Goal: Task Accomplishment & Management: Manage account settings

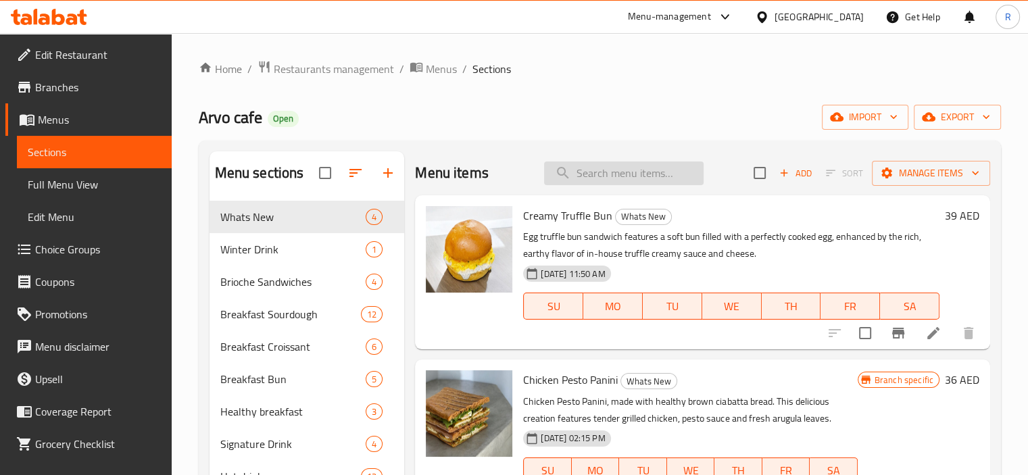
click at [596, 172] on input "search" at bounding box center [624, 174] width 160 height 24
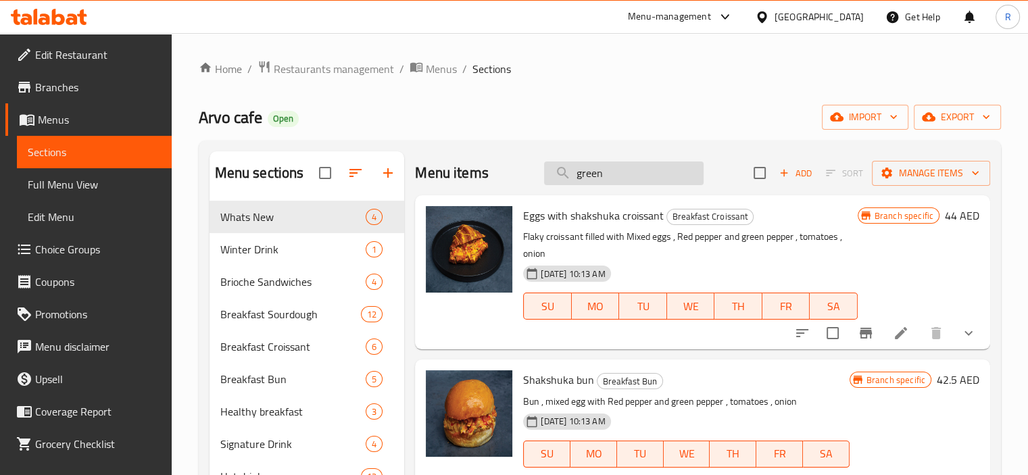
click at [584, 170] on input "green" at bounding box center [624, 174] width 160 height 24
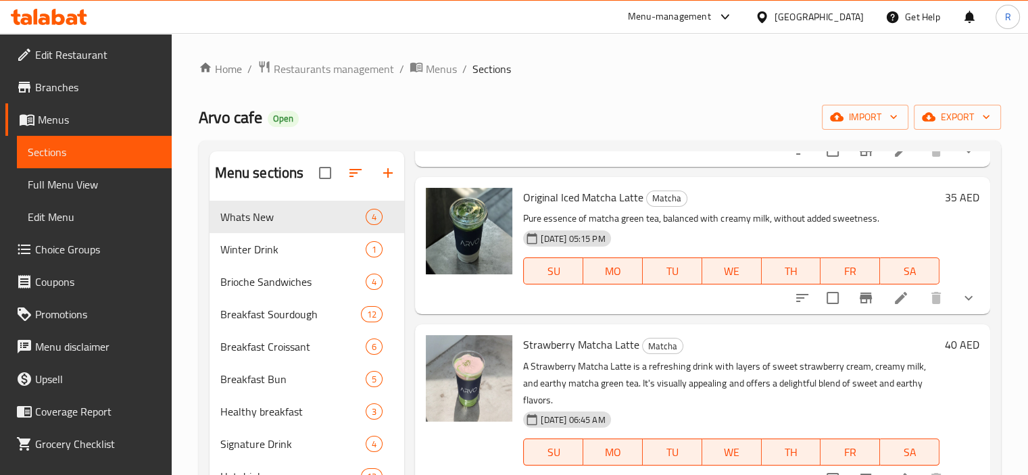
scroll to position [11, 0]
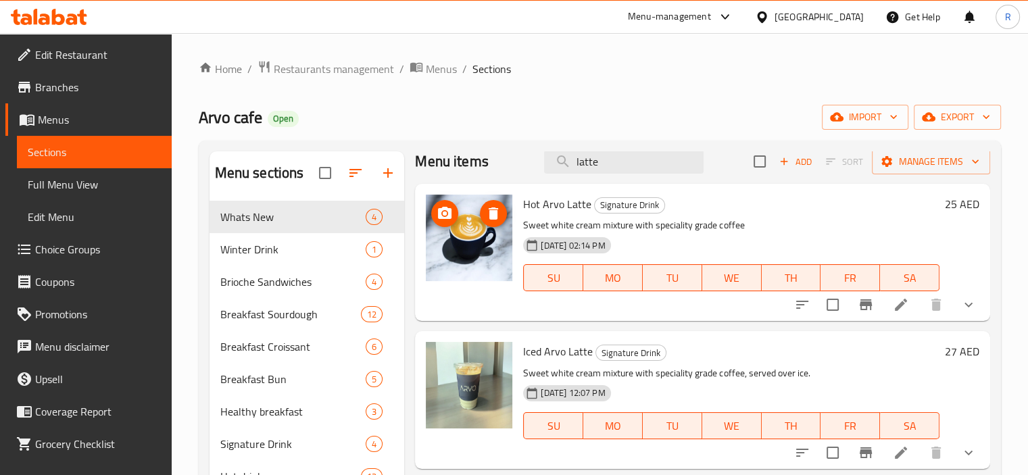
type input "latte"
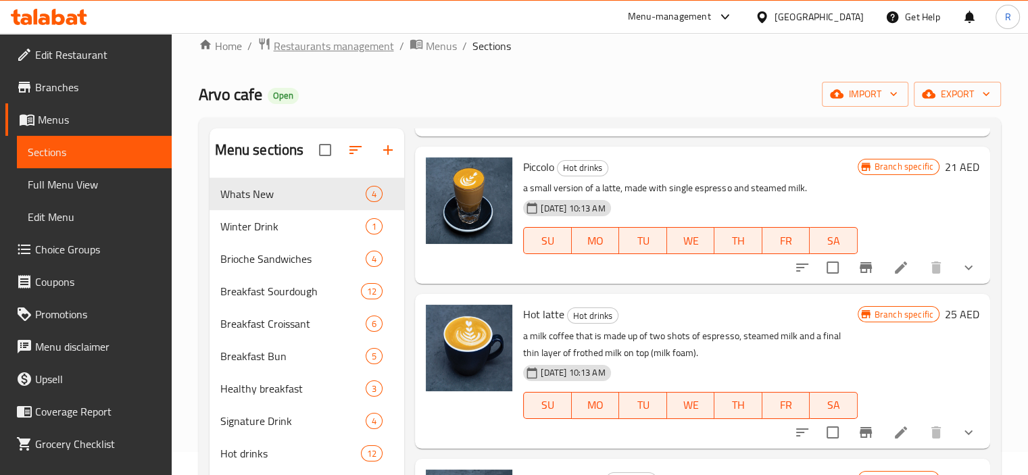
scroll to position [0, 0]
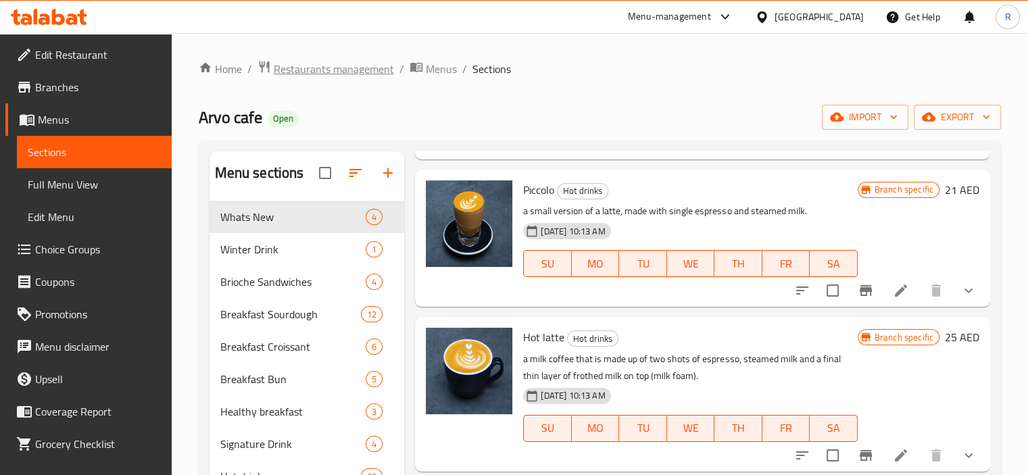
click at [313, 70] on span "Restaurants management" at bounding box center [334, 69] width 120 height 16
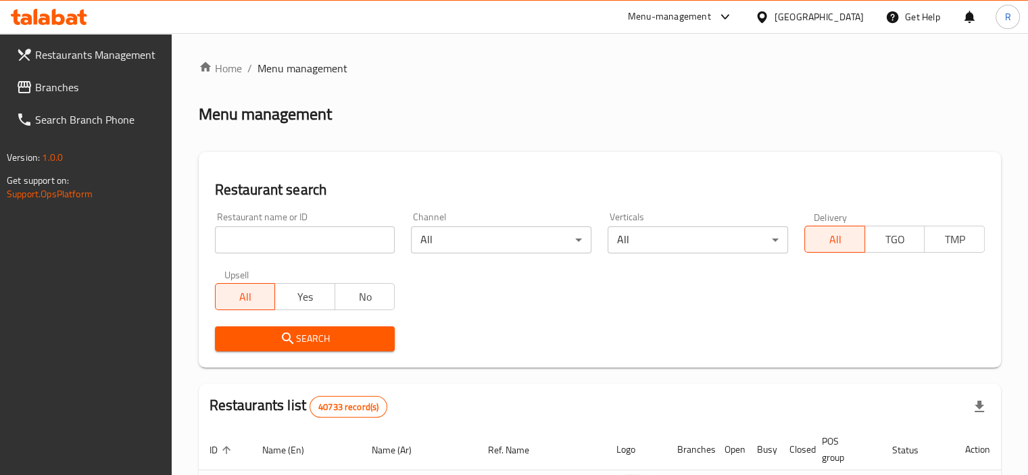
click at [297, 239] on input "search" at bounding box center [305, 240] width 181 height 27
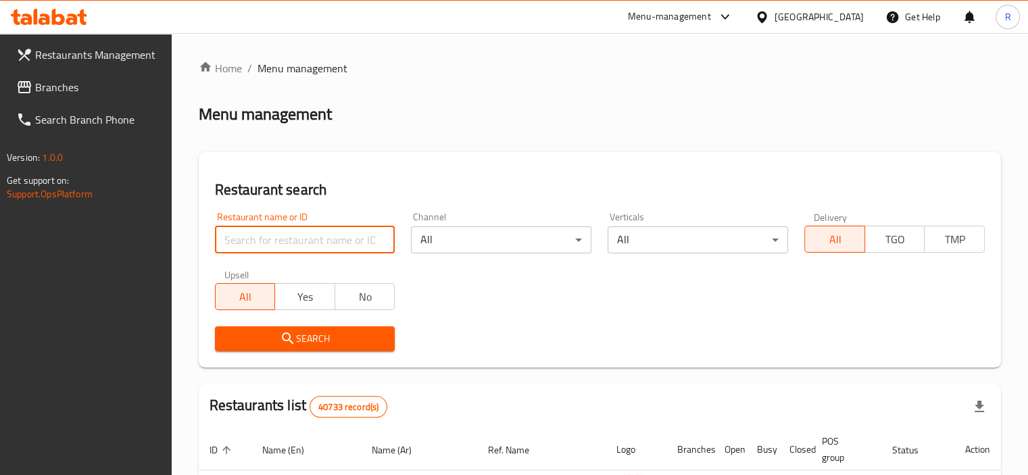
paste input "695912"
type input "695912"
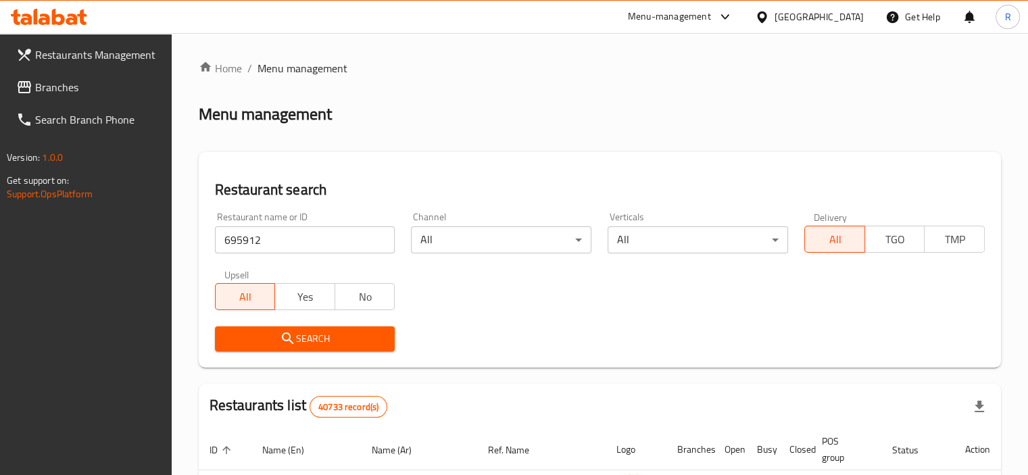
drag, startPoint x: 320, startPoint y: 347, endPoint x: 397, endPoint y: 325, distance: 80.2
click at [331, 344] on span "Search" at bounding box center [305, 339] width 159 height 17
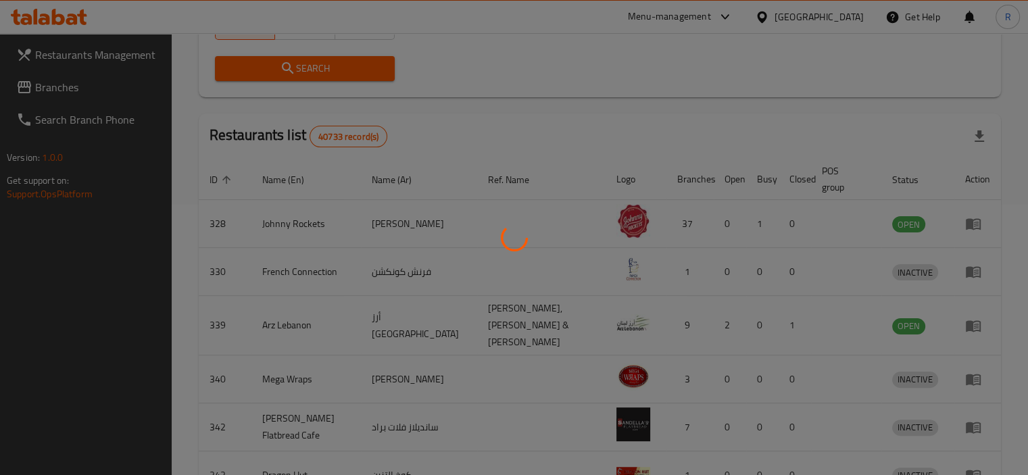
scroll to position [100, 0]
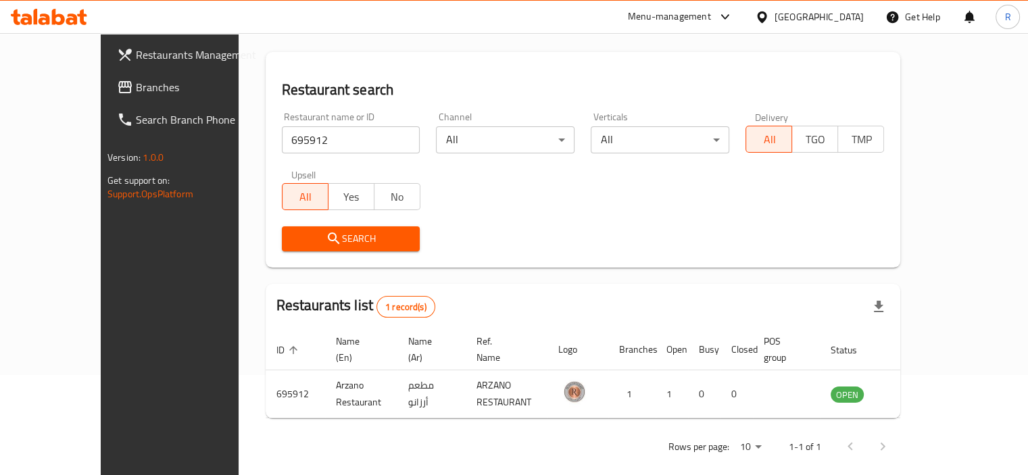
click at [521, 237] on div "Search" at bounding box center [583, 238] width 619 height 41
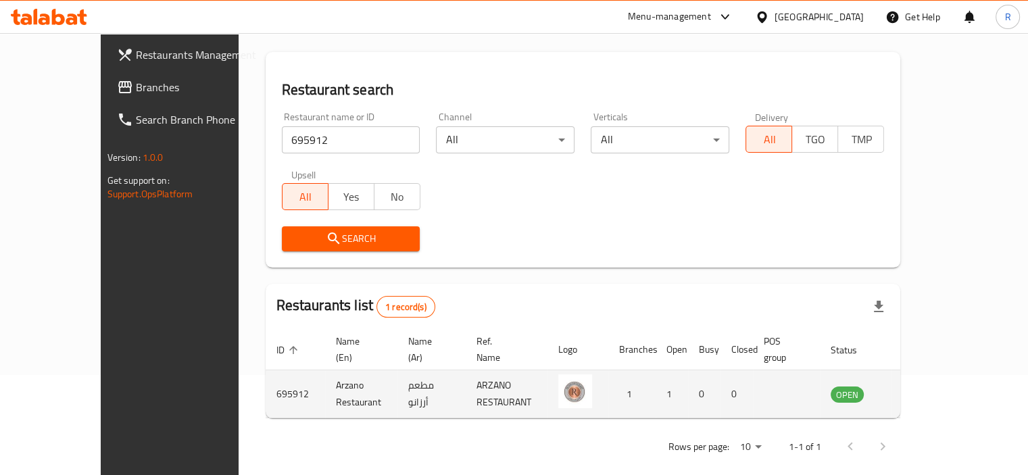
click at [918, 389] on icon "enhanced table" at bounding box center [910, 394] width 15 height 11
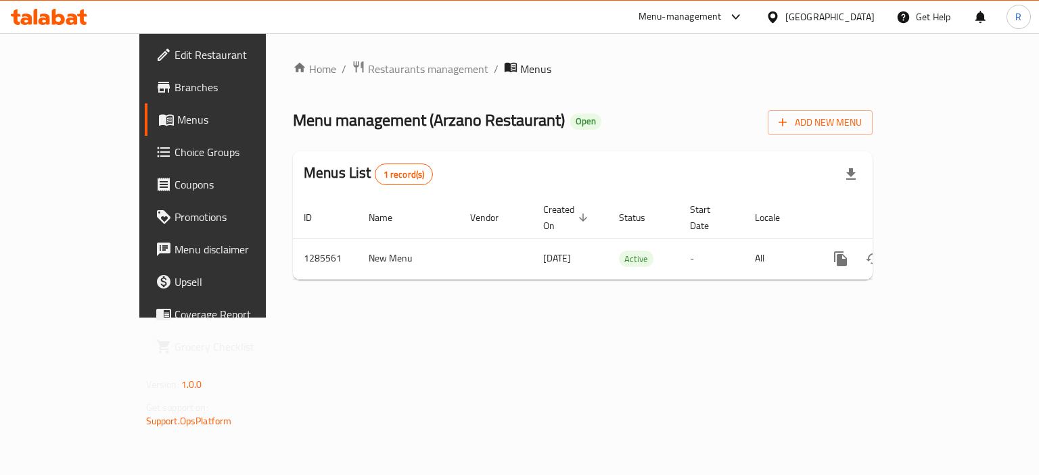
click at [174, 85] on span "Branches" at bounding box center [238, 87] width 128 height 16
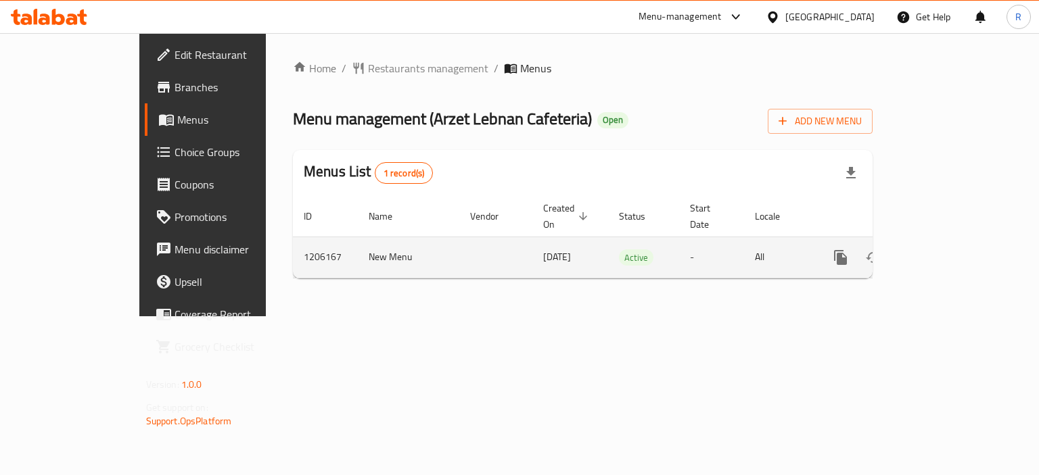
click at [946, 249] on icon "enhanced table" at bounding box center [938, 257] width 16 height 16
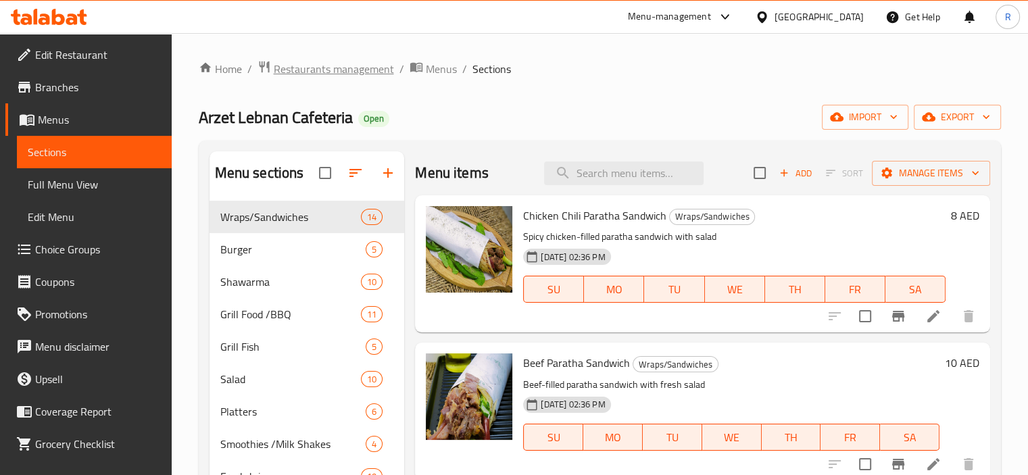
click at [322, 78] on div "Home / Restaurants management / Menus / Sections Arzet Lebnan Cafeteria Open im…" at bounding box center [600, 365] width 803 height 611
click at [327, 73] on span "Restaurants management" at bounding box center [334, 69] width 120 height 16
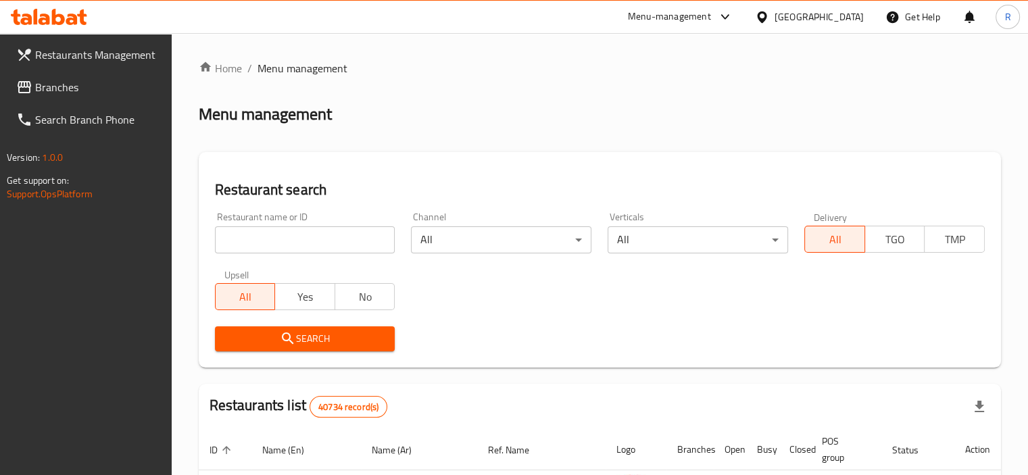
click at [292, 232] on input "search" at bounding box center [305, 240] width 181 height 27
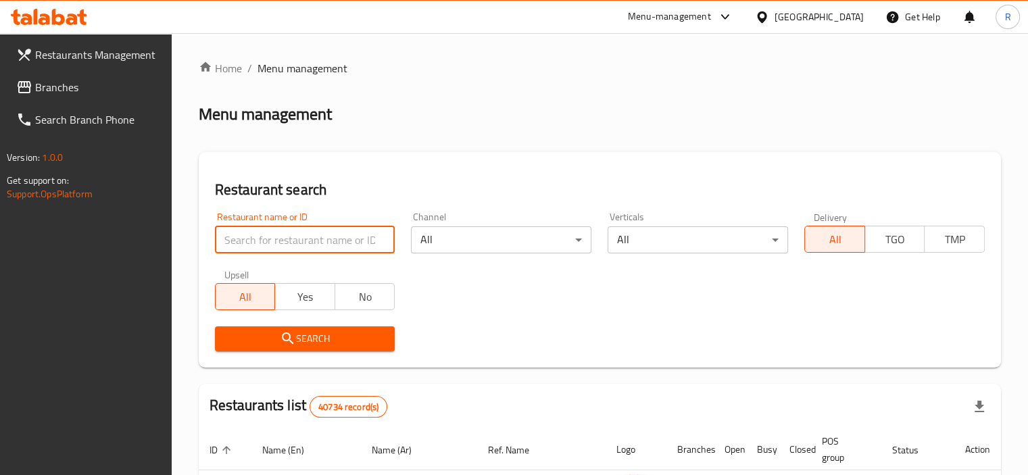
paste input "694336"
type input "694336"
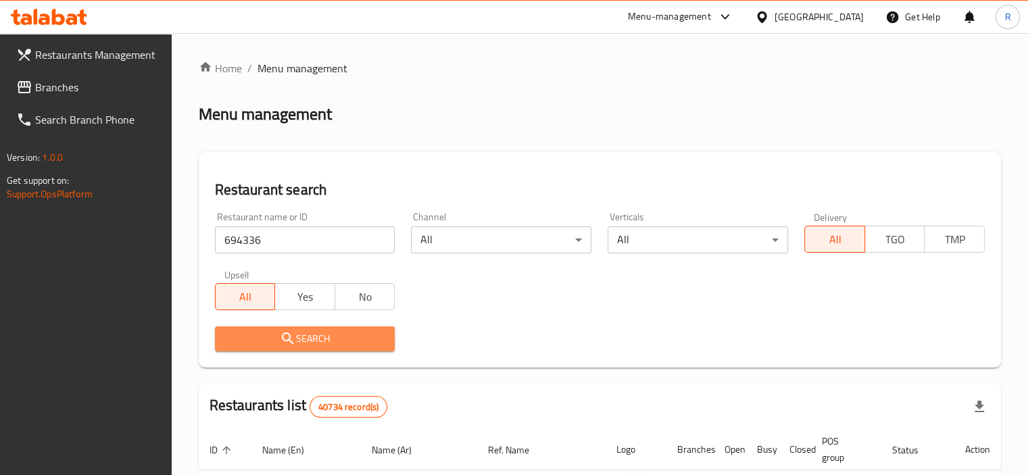
click at [294, 335] on icon "submit" at bounding box center [288, 339] width 16 height 16
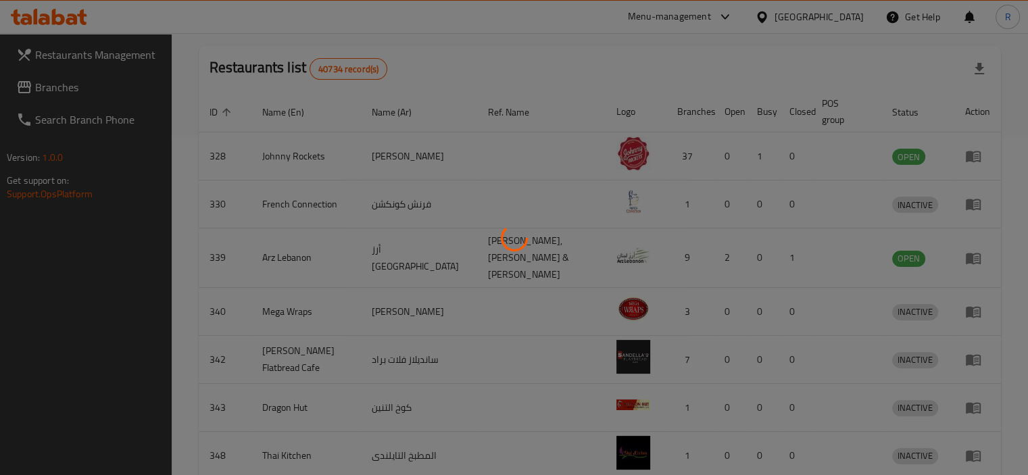
scroll to position [100, 0]
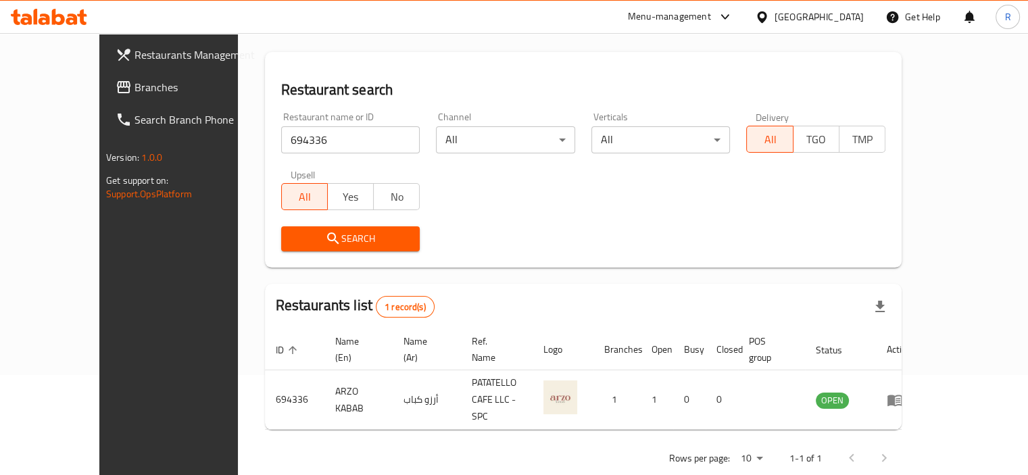
click at [538, 218] on div "Search" at bounding box center [583, 238] width 621 height 41
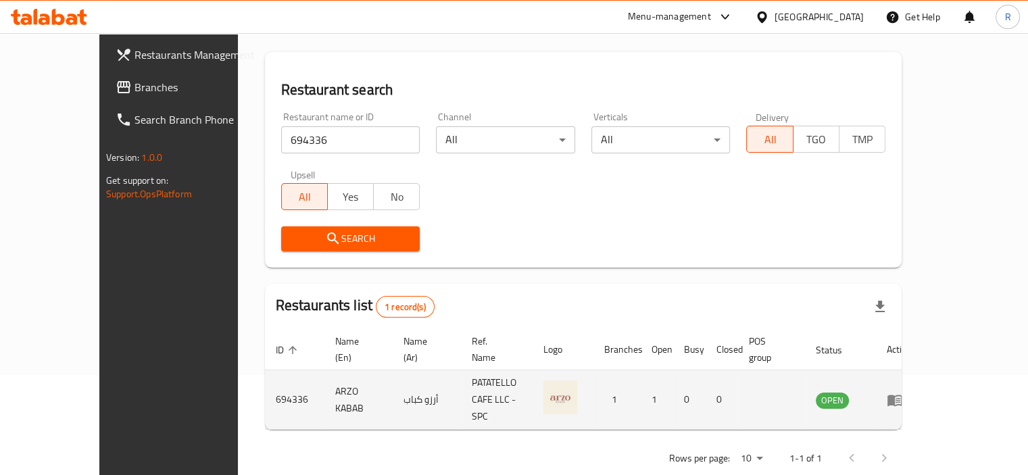
click at [903, 392] on icon "enhanced table" at bounding box center [895, 400] width 16 height 16
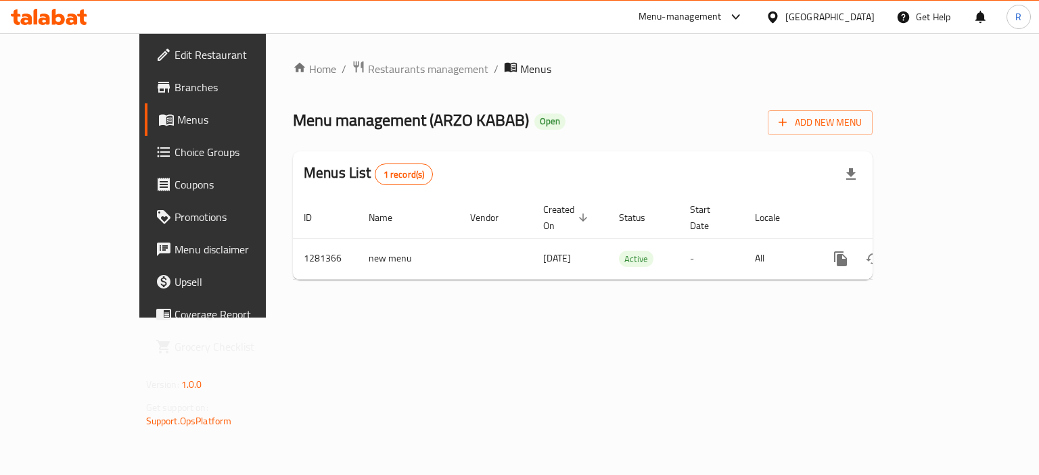
click at [174, 57] on span "Edit Restaurant" at bounding box center [238, 55] width 128 height 16
